Goal: Transaction & Acquisition: Purchase product/service

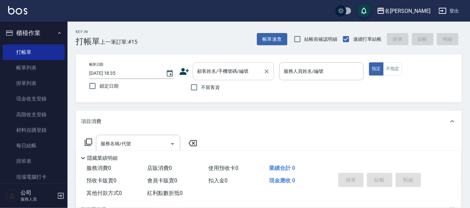
click at [201, 71] on input "顧客姓名/手機號碼/編號" at bounding box center [228, 71] width 65 height 12
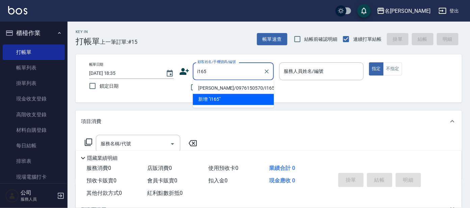
click at [216, 87] on li "[PERSON_NAME]/0976150570/I165" at bounding box center [233, 88] width 81 height 11
type input "[PERSON_NAME]/0976150570/I165"
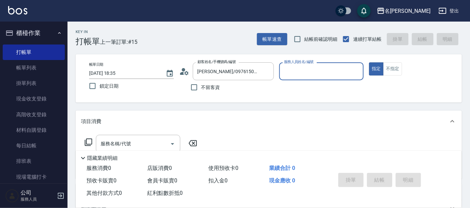
type input "Ada-9"
click at [87, 142] on icon at bounding box center [88, 142] width 8 height 8
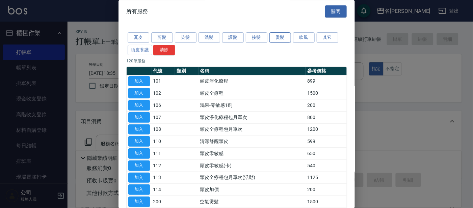
click at [278, 37] on button "燙髮" at bounding box center [280, 38] width 22 height 10
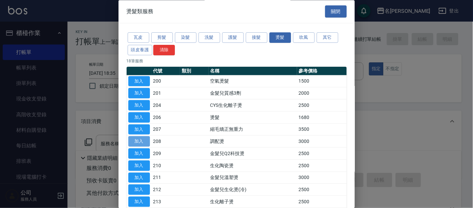
click at [130, 141] on button "加入" at bounding box center [139, 142] width 22 height 10
type input "調配燙(208)"
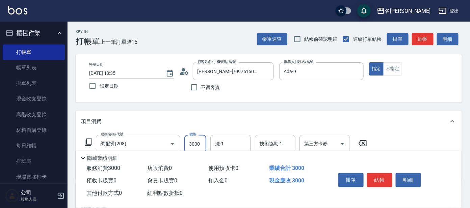
click at [194, 143] on input "3000" at bounding box center [195, 144] width 22 height 18
type input "4000"
click at [380, 179] on button "結帳" at bounding box center [379, 180] width 25 height 14
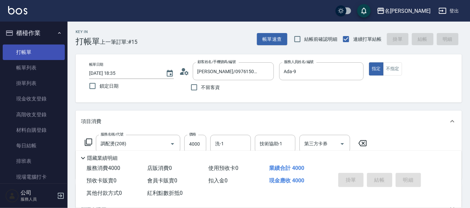
type input "[DATE] 19:06"
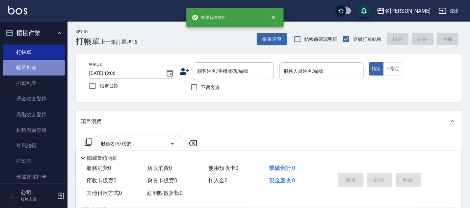
click at [37, 67] on link "帳單列表" at bounding box center [34, 68] width 62 height 16
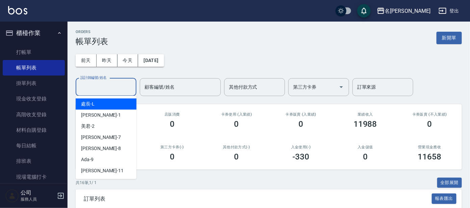
click at [97, 89] on input "設計師編號/姓名" at bounding box center [106, 87] width 55 height 12
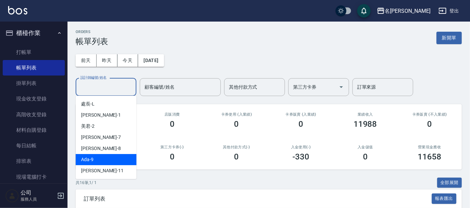
click at [104, 162] on div "Ada -9" at bounding box center [106, 159] width 61 height 11
type input "Ada-9"
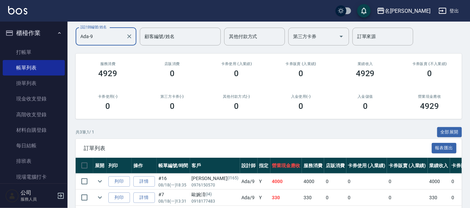
scroll to position [97, 0]
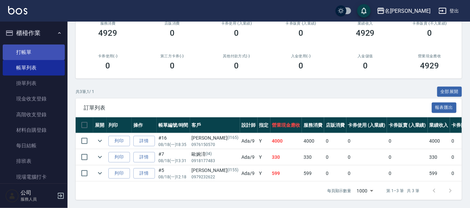
click at [35, 51] on link "打帳單" at bounding box center [34, 53] width 62 height 16
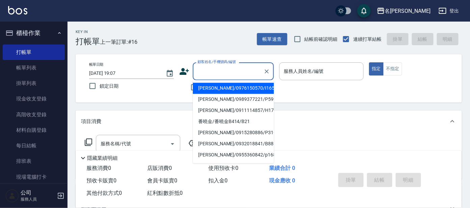
click at [214, 74] on input "顧客姓名/手機號碼/編號" at bounding box center [228, 71] width 65 height 12
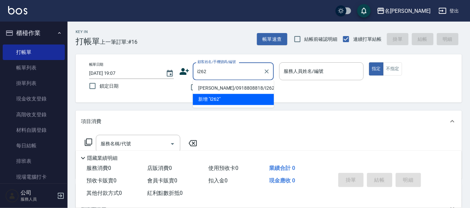
click at [212, 87] on li "[PERSON_NAME]/0918808818/I262" at bounding box center [233, 88] width 81 height 11
type input "[PERSON_NAME]/0918808818/I262"
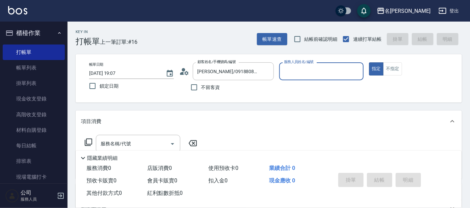
type input "Ada-9"
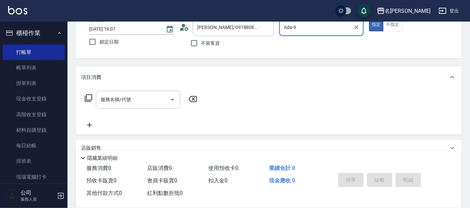
scroll to position [122, 0]
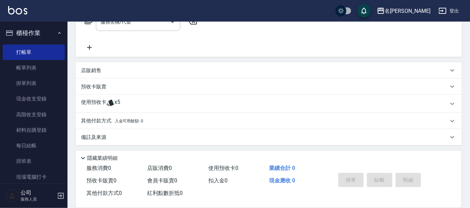
click at [116, 103] on span "x5" at bounding box center [117, 104] width 6 height 10
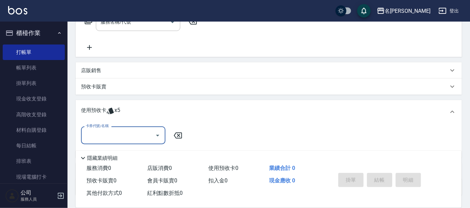
scroll to position [0, 0]
click at [119, 138] on input "卡券代號/名稱" at bounding box center [118, 136] width 68 height 12
click at [111, 151] on div "剪髮包月買5送1 剩餘5張" at bounding box center [123, 152] width 84 height 11
type input "剪髮包月買5送1"
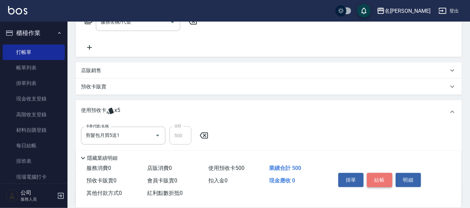
click at [387, 179] on button "結帳" at bounding box center [379, 180] width 25 height 14
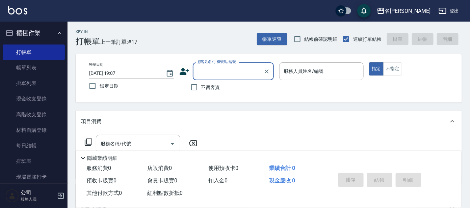
click at [242, 68] on input "顧客姓名/手機號碼/編號" at bounding box center [228, 71] width 65 height 12
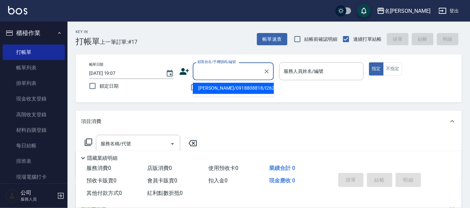
type input "i"
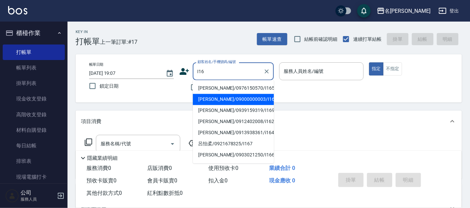
click at [241, 97] on li "[PERSON_NAME]/09000000003/I16" at bounding box center [233, 99] width 81 height 11
type input "[PERSON_NAME]/09000000003/I16"
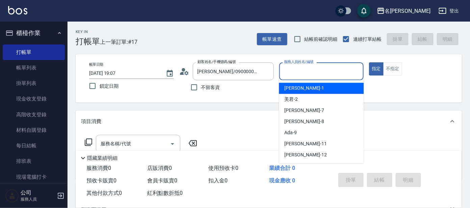
click at [304, 72] on input "服務人員姓名/編號" at bounding box center [321, 71] width 79 height 12
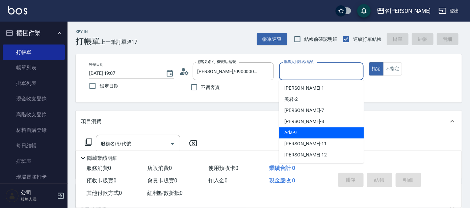
click at [291, 128] on div "Ada -9" at bounding box center [321, 133] width 85 height 11
type input "Ada-9"
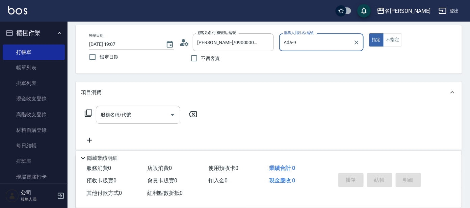
scroll to position [42, 0]
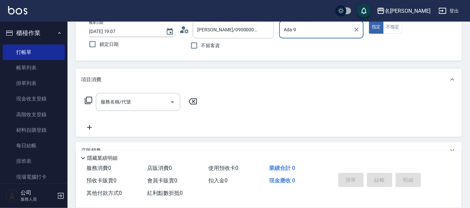
click at [90, 97] on icon at bounding box center [88, 101] width 8 height 8
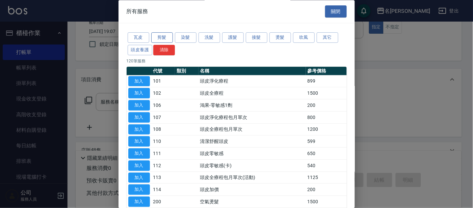
click at [166, 38] on button "剪髮" at bounding box center [162, 38] width 22 height 10
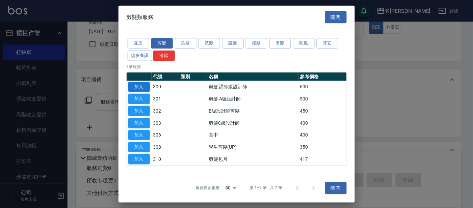
click at [138, 85] on button "加入" at bounding box center [139, 87] width 22 height 10
type input "剪髮 講師級設計師(300)"
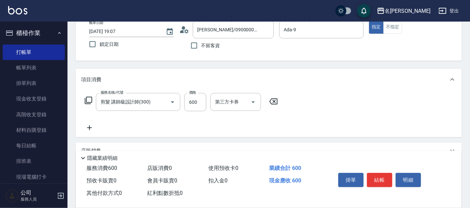
click at [90, 98] on icon at bounding box center [88, 101] width 8 height 8
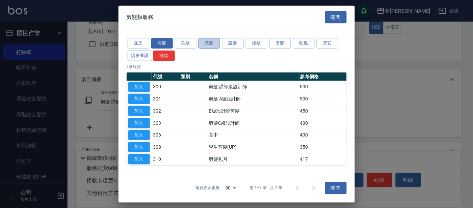
click at [216, 39] on button "洗髮" at bounding box center [209, 43] width 22 height 10
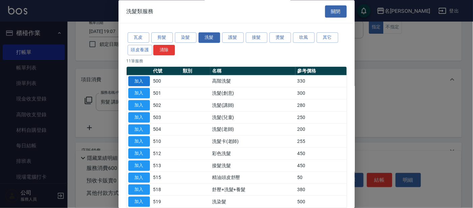
click at [144, 78] on button "加入" at bounding box center [139, 81] width 22 height 10
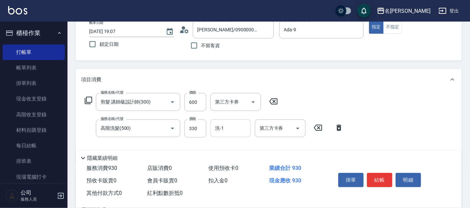
click at [234, 133] on input "洗-1" at bounding box center [230, 128] width 34 height 12
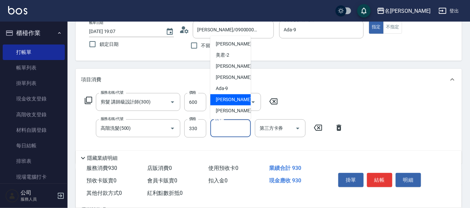
click at [230, 97] on span "[PERSON_NAME] -11" at bounding box center [237, 100] width 43 height 7
type input "[PERSON_NAME]-11"
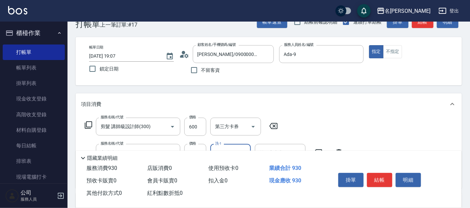
scroll to position [0, 0]
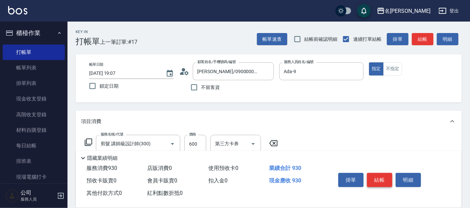
click at [378, 178] on button "結帳" at bounding box center [379, 180] width 25 height 14
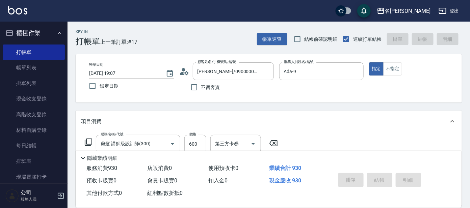
type input "[DATE] 19:30"
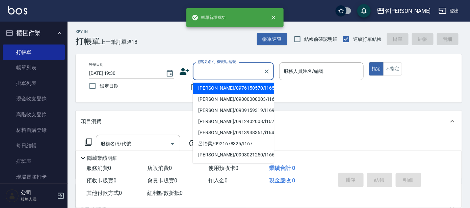
click at [217, 68] on input "顧客姓名/手機號碼/編號" at bounding box center [228, 71] width 65 height 12
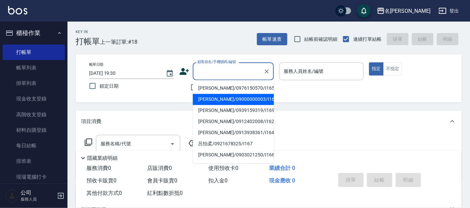
click at [228, 98] on li "[PERSON_NAME]/09000000003/I16" at bounding box center [233, 99] width 81 height 11
type input "[PERSON_NAME]/09000000003/I16"
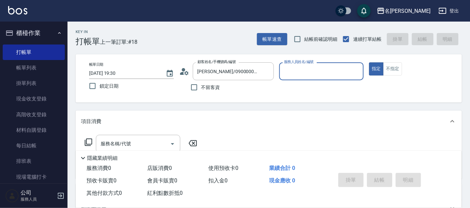
click at [312, 72] on input "服務人員姓名/編號" at bounding box center [321, 71] width 79 height 12
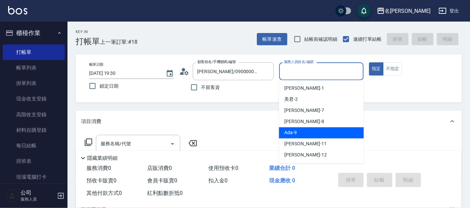
click at [302, 129] on div "Ada -9" at bounding box center [321, 133] width 85 height 11
type input "Ada-9"
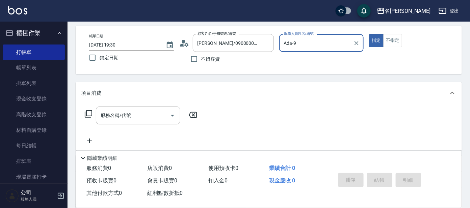
scroll to position [42, 0]
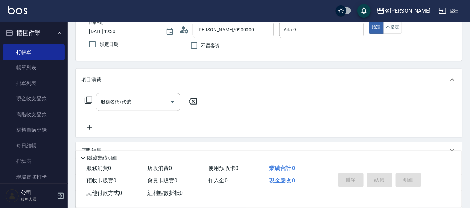
click at [88, 102] on icon at bounding box center [88, 100] width 7 height 7
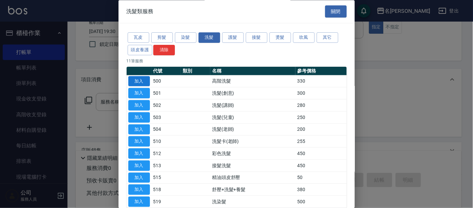
click at [144, 79] on button "加入" at bounding box center [139, 81] width 22 height 10
type input "高階洗髮(500)"
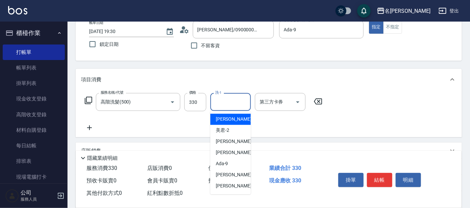
click at [237, 97] on input "洗-1" at bounding box center [230, 102] width 34 height 12
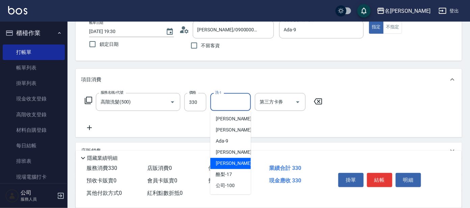
scroll to position [33, 0]
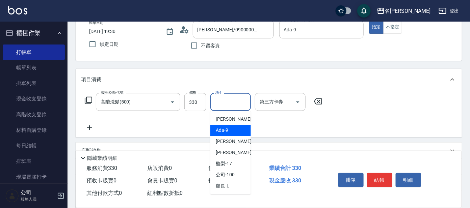
click at [230, 129] on div "Ada -9" at bounding box center [230, 130] width 40 height 11
type input "Ada-9"
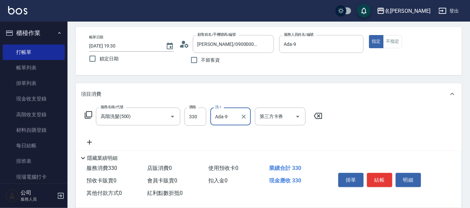
scroll to position [42, 0]
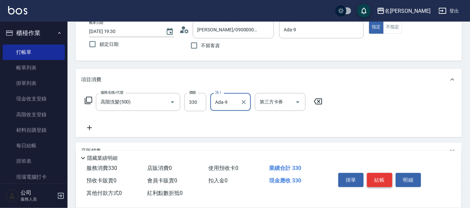
click at [378, 179] on button "結帳" at bounding box center [379, 180] width 25 height 14
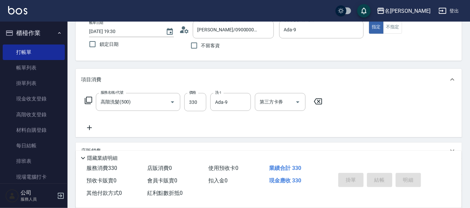
type input "[DATE] 19:31"
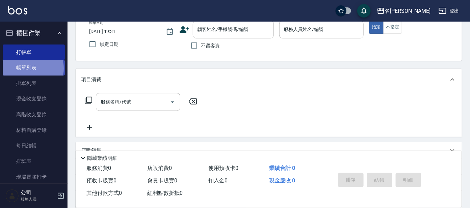
click at [32, 69] on link "帳單列表" at bounding box center [34, 68] width 62 height 16
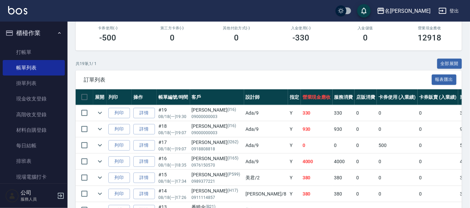
scroll to position [168, 0]
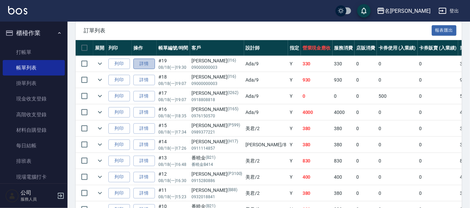
click at [153, 63] on link "詳情" at bounding box center [144, 64] width 22 height 10
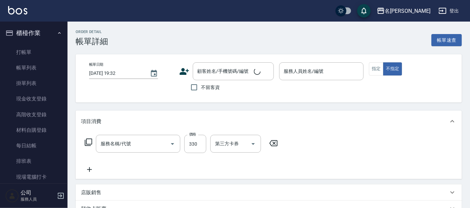
type input "[DATE] 19:30"
type input "Ada-9"
type input "高階洗髮(500)"
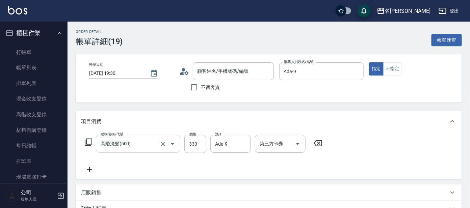
type input "[PERSON_NAME]/09000000003/I16"
click at [88, 140] on icon at bounding box center [88, 142] width 8 height 8
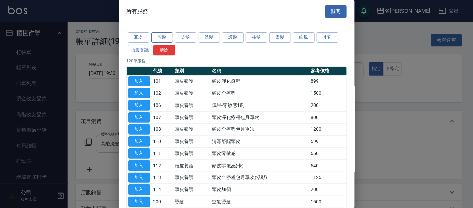
click at [169, 36] on button "剪髮" at bounding box center [162, 38] width 22 height 10
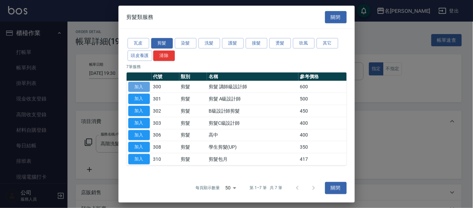
drag, startPoint x: 139, startPoint y: 84, endPoint x: 143, endPoint y: 80, distance: 5.3
click at [140, 84] on button "加入" at bounding box center [139, 87] width 22 height 10
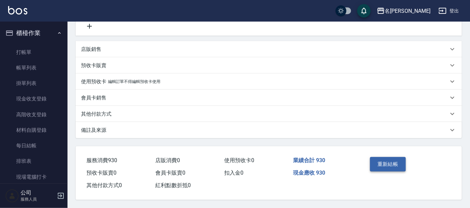
scroll to position [171, 0]
click at [391, 161] on button "重新結帳" at bounding box center [388, 164] width 36 height 14
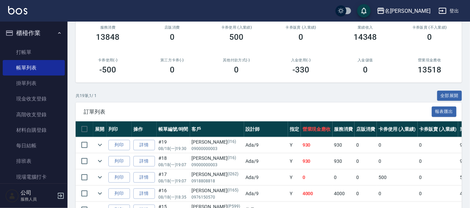
scroll to position [126, 0]
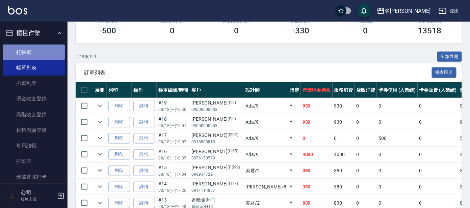
click at [34, 49] on link "打帳單" at bounding box center [34, 53] width 62 height 16
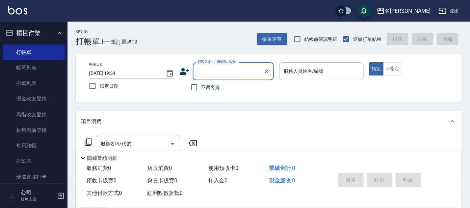
click at [222, 60] on label "顧客姓名/手機號碼/編號" at bounding box center [216, 61] width 38 height 5
click at [222, 65] on input "顧客姓名/手機號碼/編號" at bounding box center [228, 71] width 65 height 12
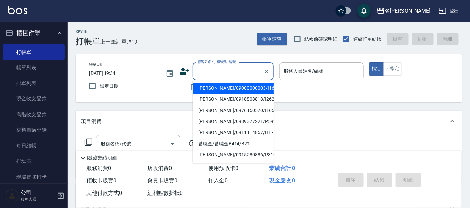
click at [213, 72] on input "顧客姓名/手機號碼/編號" at bounding box center [228, 71] width 65 height 12
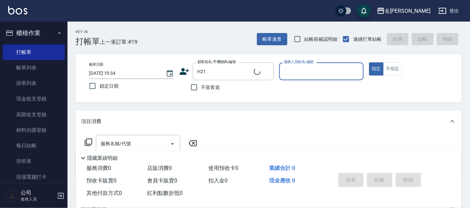
type input "[PERSON_NAME]/0929201848/H21"
type input "[PERSON_NAME]-8"
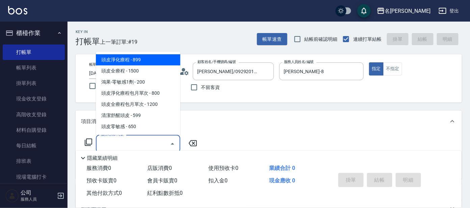
click at [121, 138] on div "服務名稱/代號 服務名稱/代號" at bounding box center [138, 144] width 84 height 18
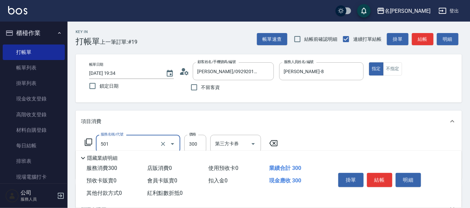
type input "洗髮(創意)(501)"
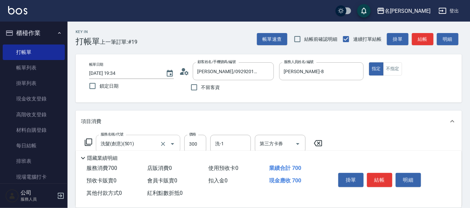
type input "剪髮C級設計師(303)"
type input "450"
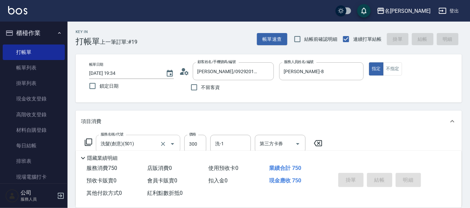
type input "[DATE] 19:45"
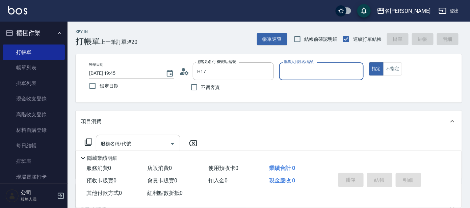
type input "[PERSON_NAME]/0911114857/H17"
click at [369, 62] on button "指定" at bounding box center [376, 68] width 15 height 13
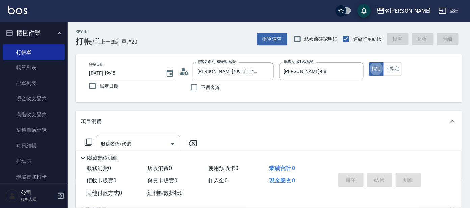
type input "[PERSON_NAME]-8"
type button "true"
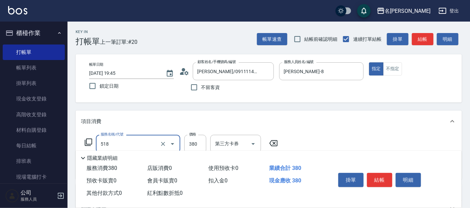
type input "舒壓+洗髮+養髮(518)"
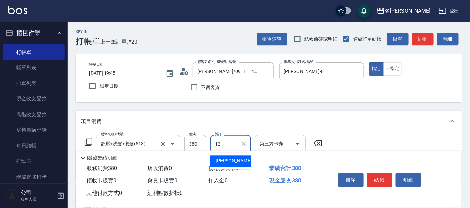
type input "云潔-12"
